Goal: Task Accomplishment & Management: Use online tool/utility

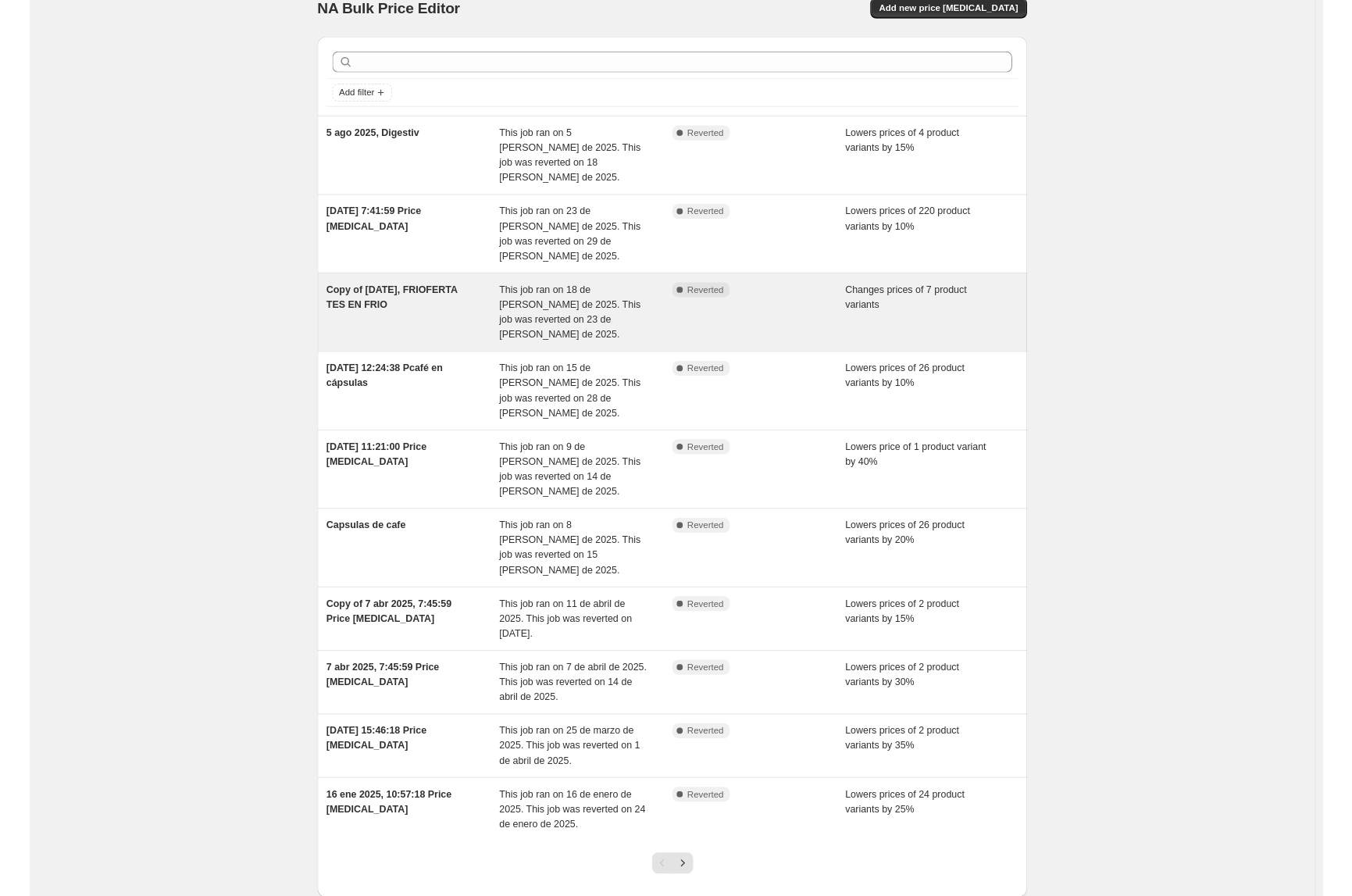
scroll to position [24, 0]
